Goal: Information Seeking & Learning: Learn about a topic

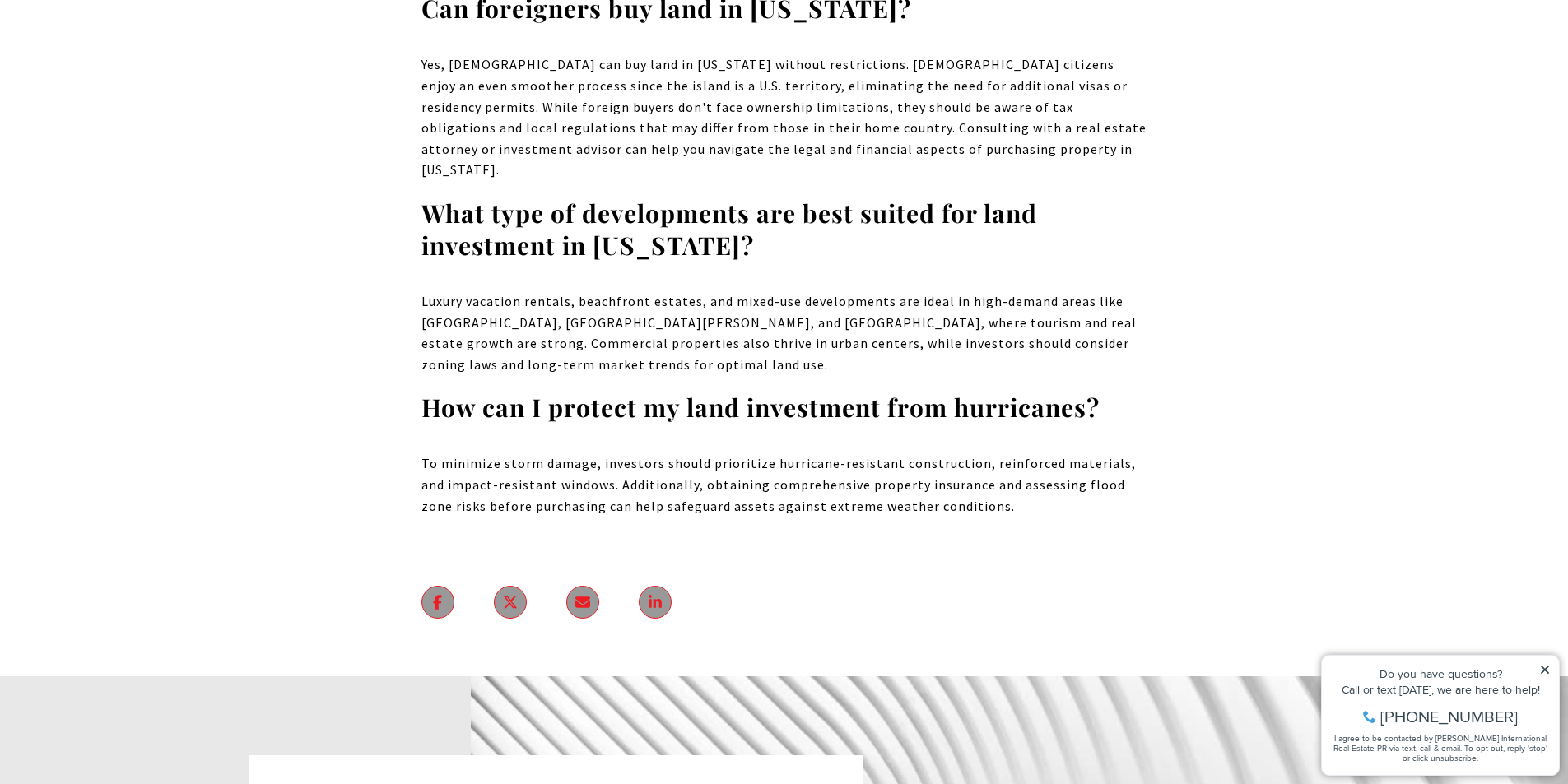
scroll to position [4025, 0]
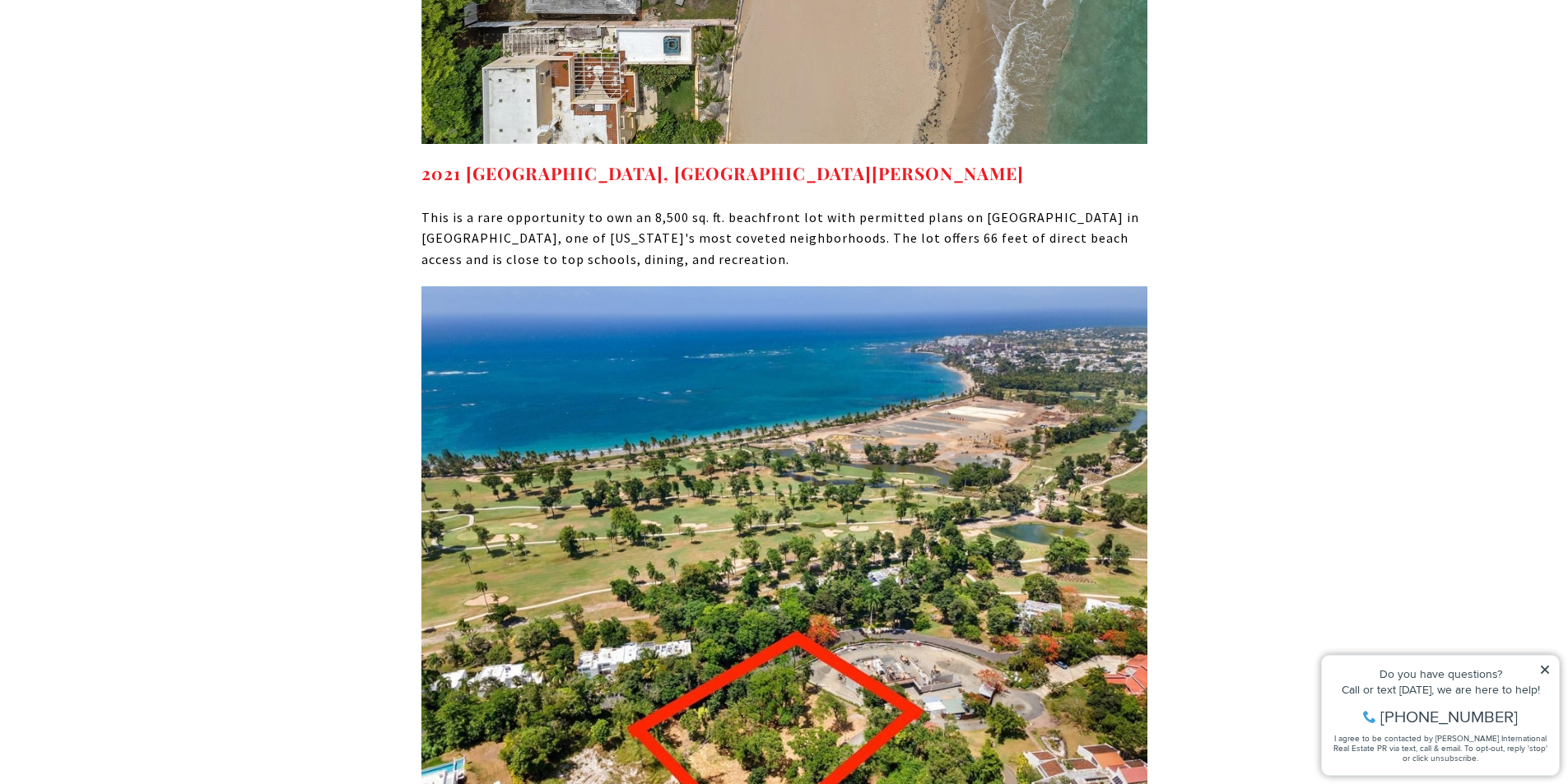
scroll to position [9844, 0]
